Goal: Information Seeking & Learning: Find specific fact

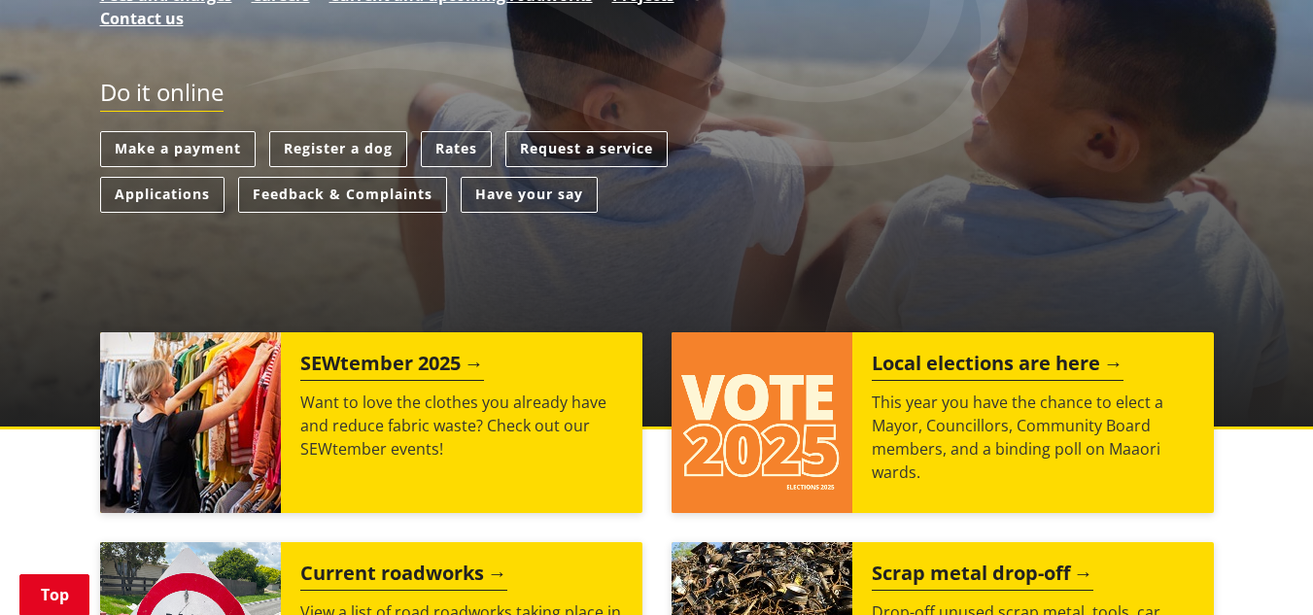
scroll to position [478, 0]
click at [481, 135] on link "Rates" at bounding box center [456, 149] width 71 height 36
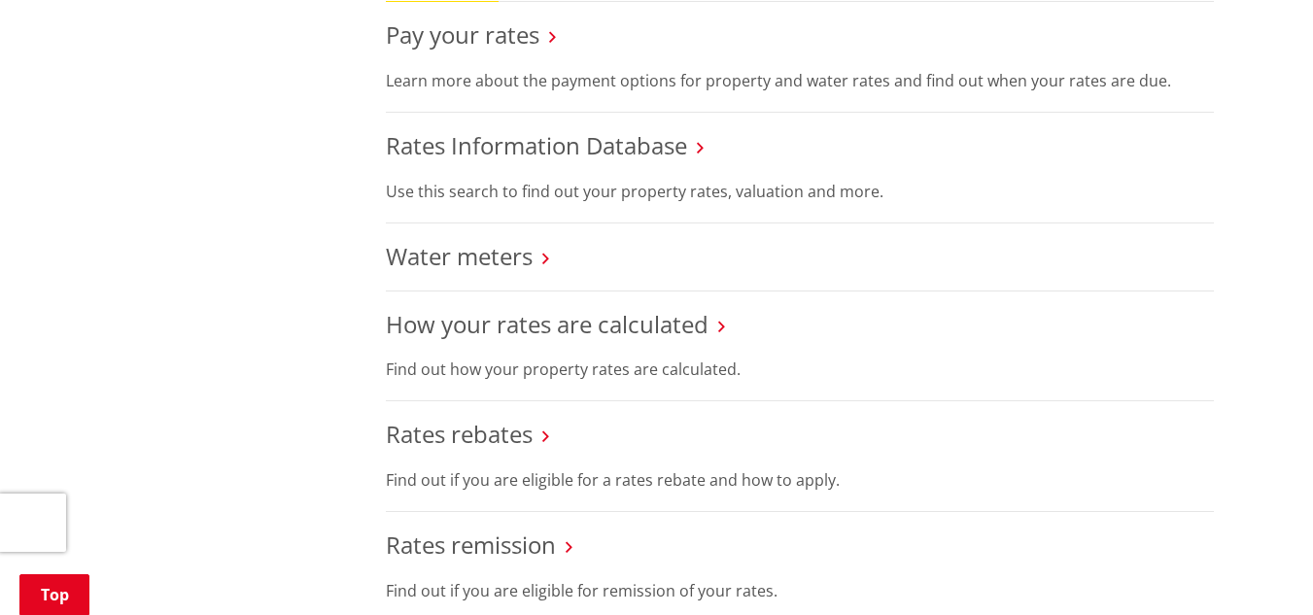
scroll to position [690, 0]
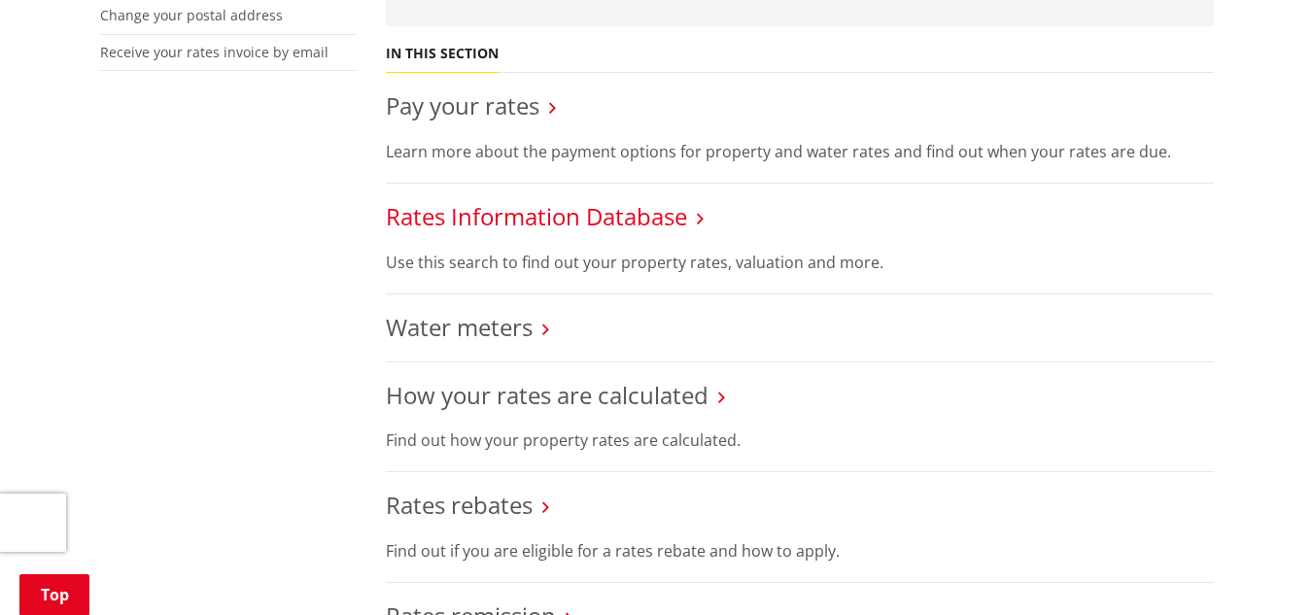
click at [642, 211] on link "Rates Information Database" at bounding box center [536, 216] width 301 height 32
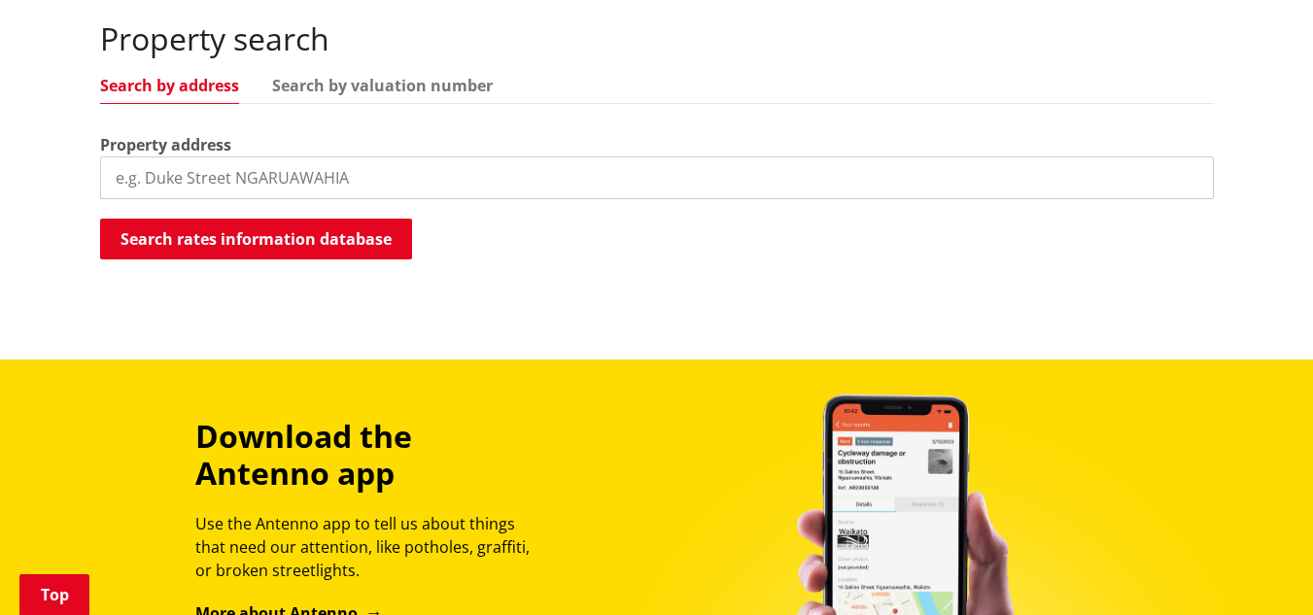
scroll to position [596, 0]
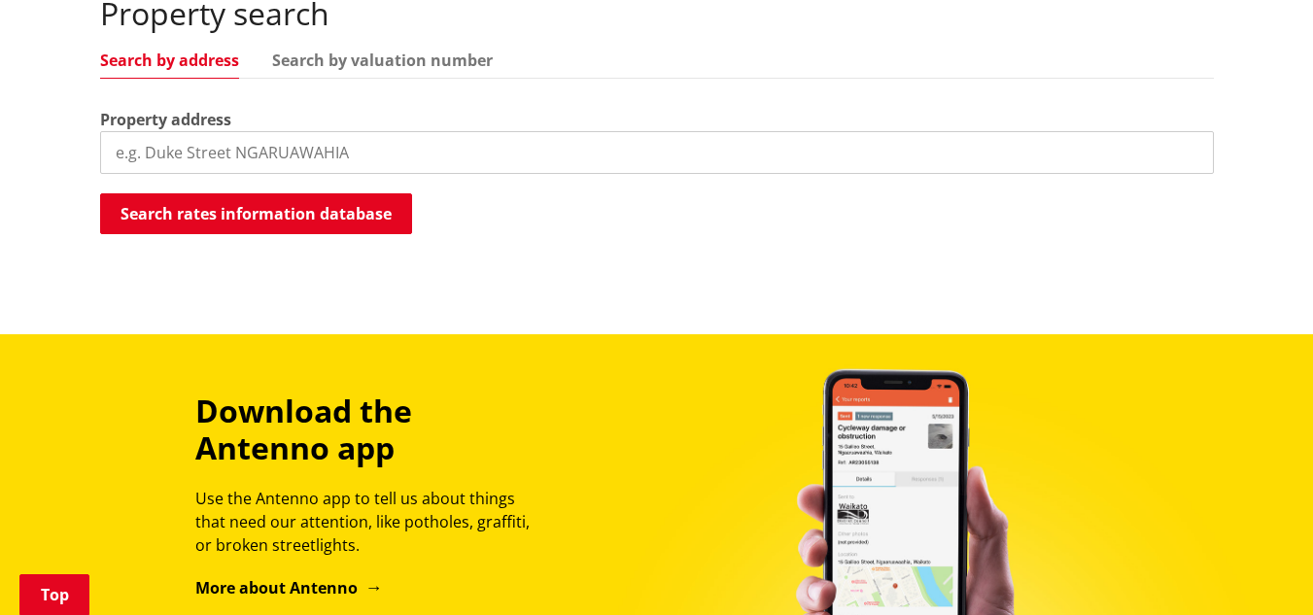
click at [335, 143] on input "search" at bounding box center [656, 152] width 1113 height 43
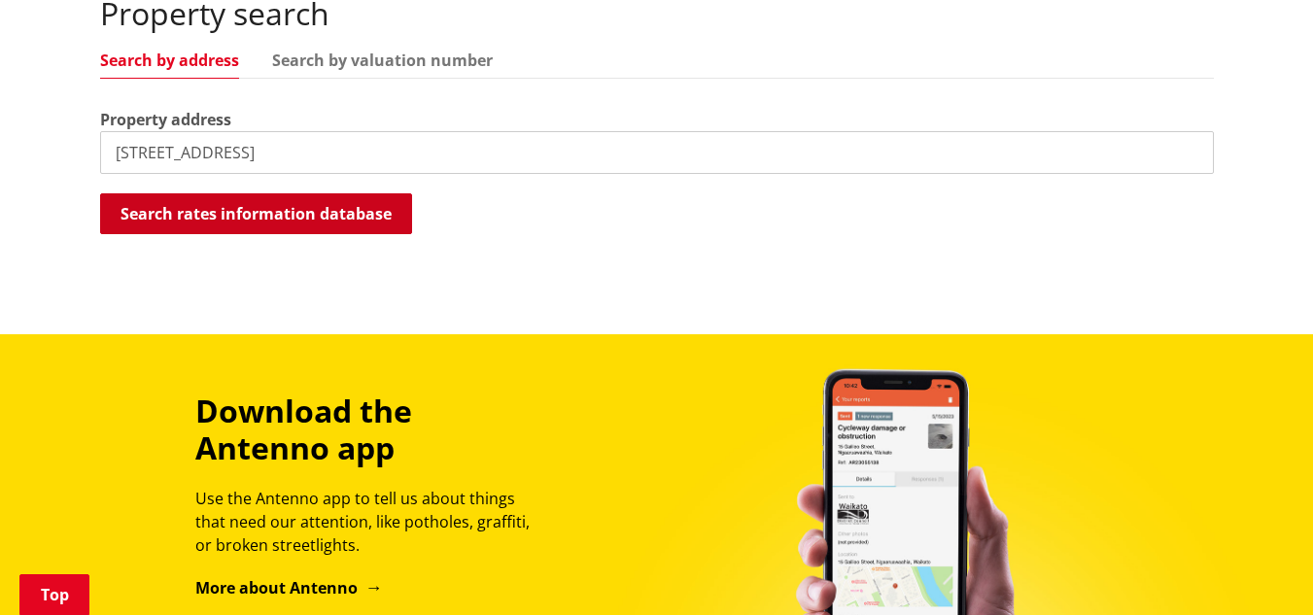
type input "32 tautoro road"
click at [308, 222] on button "Search rates information database" at bounding box center [256, 213] width 312 height 41
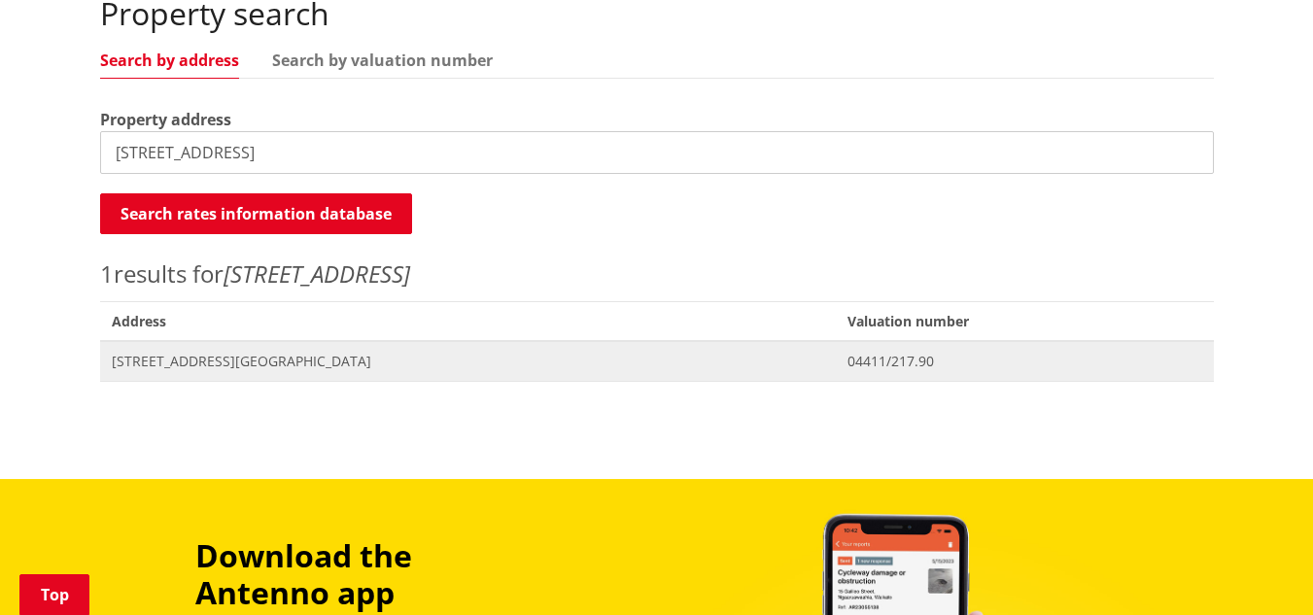
click at [169, 367] on span "32 Tautoro Road NGARUAWAHIA" at bounding box center [468, 361] width 713 height 19
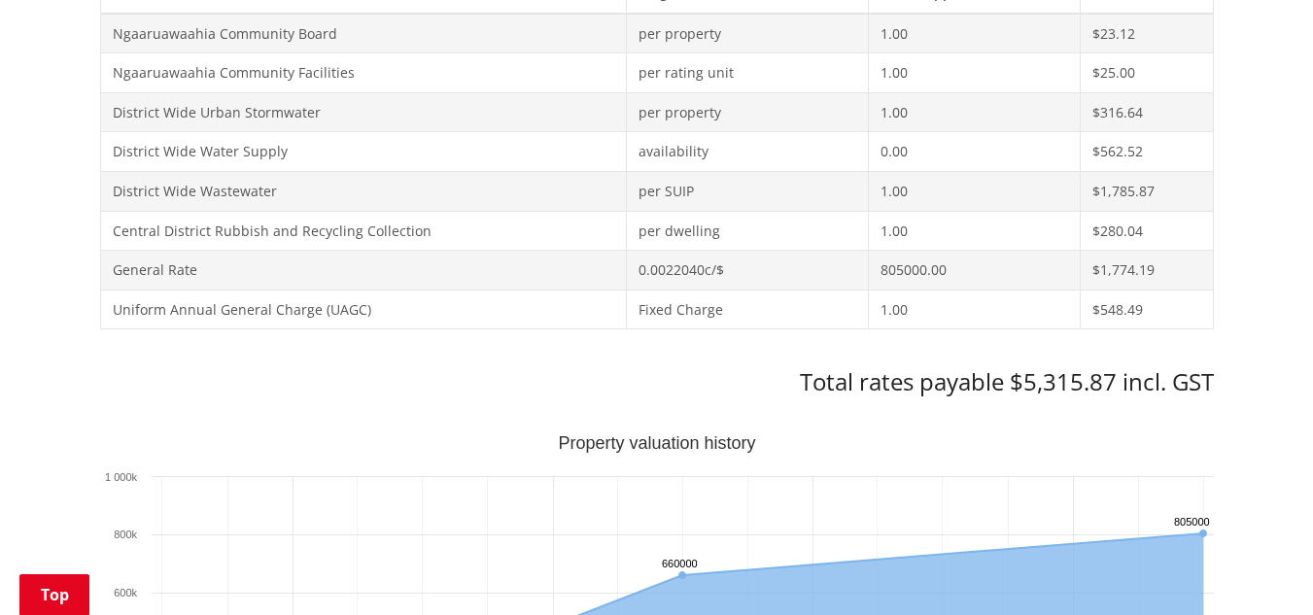
scroll to position [933, 0]
